Goal: Find specific page/section: Find specific page/section

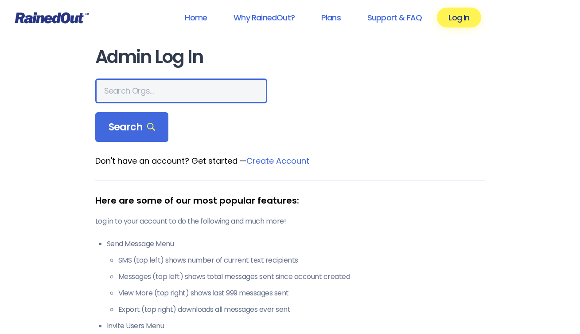
click at [173, 85] on input "text" at bounding box center [181, 90] width 172 height 25
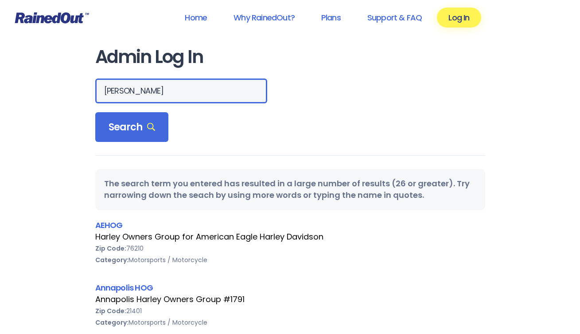
click at [142, 89] on input "[PERSON_NAME]" at bounding box center [181, 90] width 172 height 25
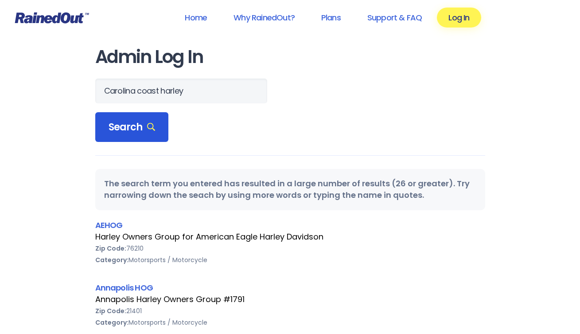
click at [134, 125] on span "Search" at bounding box center [132, 127] width 47 height 12
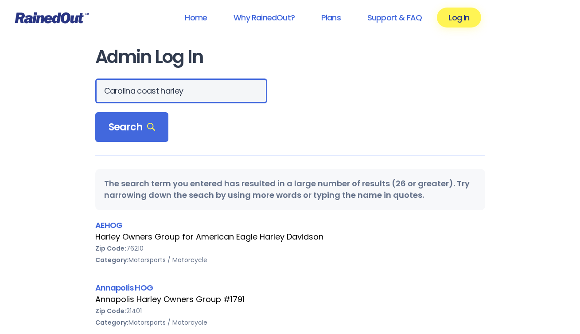
click at [187, 94] on input "Carolina coast harley" at bounding box center [181, 90] width 172 height 25
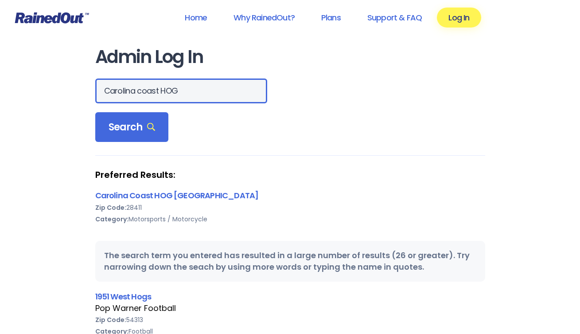
click at [159, 88] on input "Carolina coast HOG" at bounding box center [181, 90] width 172 height 25
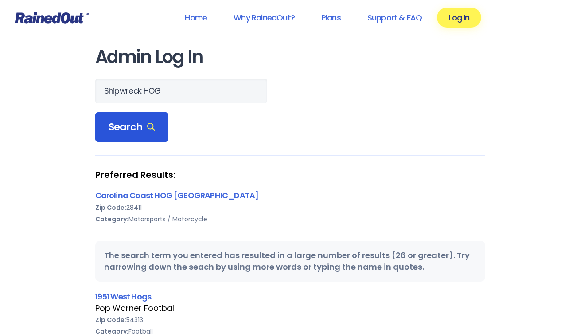
click at [133, 124] on span "Search" at bounding box center [132, 127] width 47 height 12
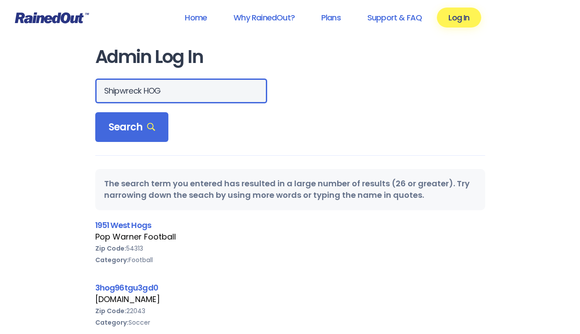
click at [140, 90] on input "Shipwreck HOG" at bounding box center [181, 90] width 172 height 25
type input "SWHD HOG"
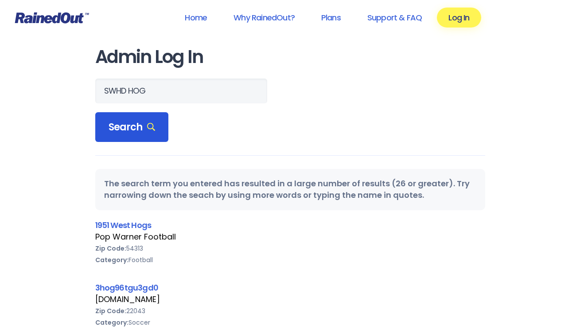
click at [143, 123] on span "Search" at bounding box center [132, 127] width 47 height 12
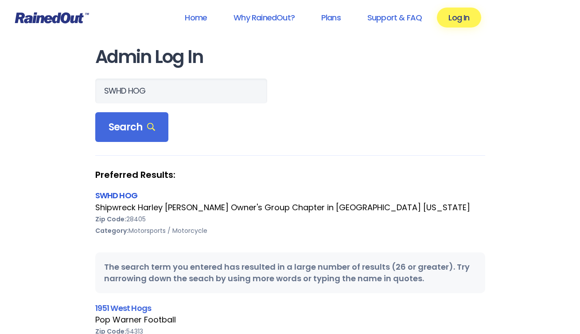
click at [113, 197] on link "SWHD HOG" at bounding box center [116, 195] width 43 height 11
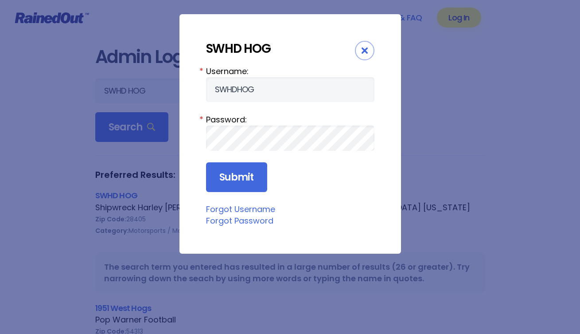
type input "SWHDHOG"
click at [246, 172] on input "Submit" at bounding box center [236, 177] width 61 height 30
